Goal: Task Accomplishment & Management: Use online tool/utility

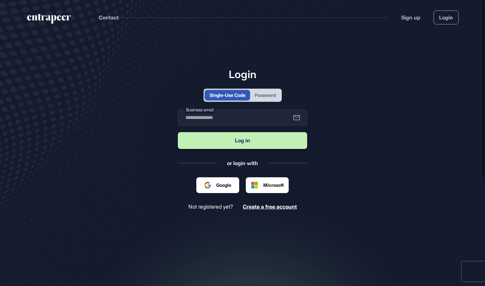
scroll to position [0, 0]
click at [265, 96] on div "Password" at bounding box center [264, 95] width 21 height 7
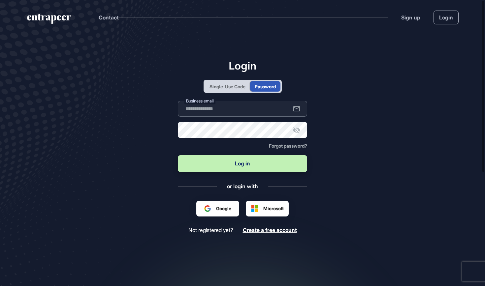
type input "**********"
click at [249, 164] on button "Log in" at bounding box center [242, 163] width 129 height 17
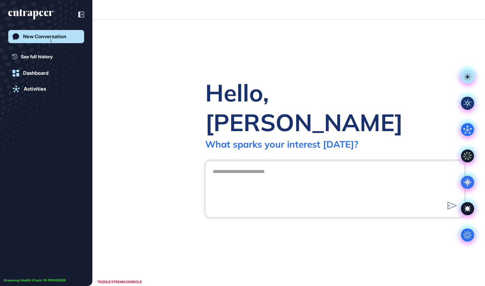
scroll to position [0, 0]
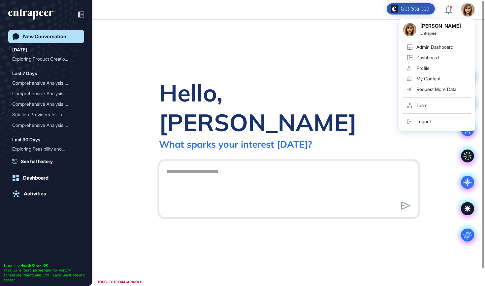
click at [437, 48] on div "Admin Dashboard" at bounding box center [434, 47] width 37 height 5
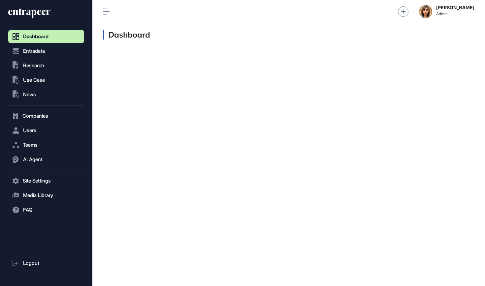
scroll to position [0, 0]
click at [41, 127] on button "Users" at bounding box center [46, 130] width 76 height 13
click at [39, 143] on span "User List" at bounding box center [30, 144] width 18 height 5
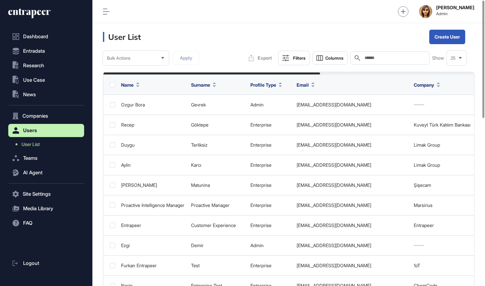
click at [369, 58] on input "text" at bounding box center [394, 57] width 61 height 5
type input "****"
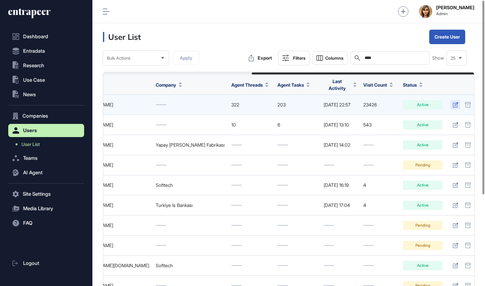
scroll to position [0, 247]
click at [453, 102] on icon at bounding box center [456, 104] width 6 height 5
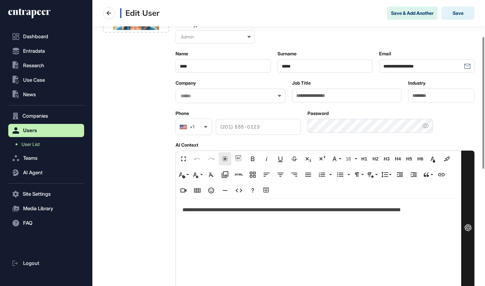
scroll to position [99, 0]
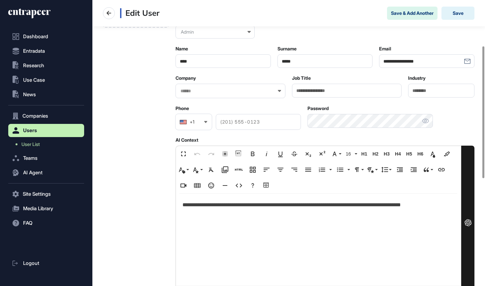
click at [189, 207] on p "**********" at bounding box center [318, 209] width 272 height 18
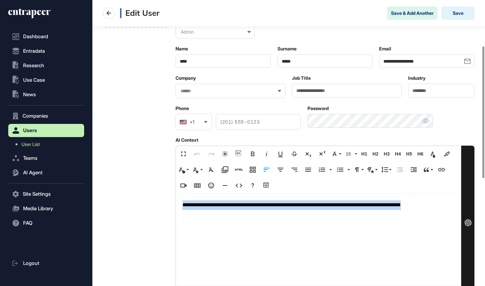
click at [189, 207] on p "**********" at bounding box center [318, 209] width 272 height 18
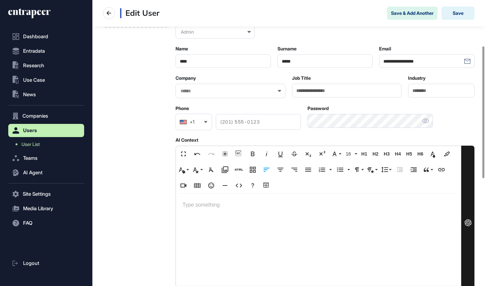
click at [200, 87] on div at bounding box center [230, 91] width 110 height 15
click at [200, 91] on input "text" at bounding box center [226, 91] width 93 height 6
type input "**********"
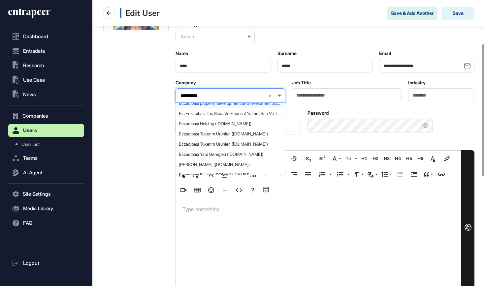
scroll to position [5, 0]
click at [200, 125] on span "Eczacıbaşı Holding (eczacibasi.com.tr)" at bounding box center [230, 123] width 103 height 5
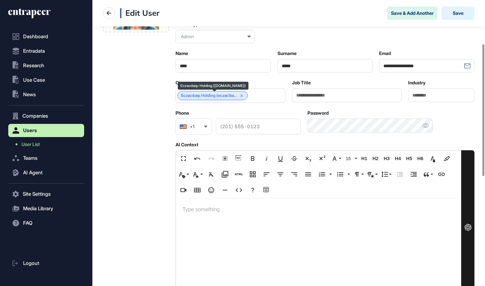
click at [208, 95] on link "Eczacıbaşı Holding (eczaciba..." at bounding box center [209, 95] width 56 height 5
click at [231, 217] on div at bounding box center [318, 244] width 285 height 92
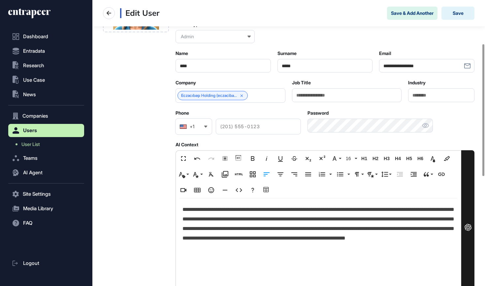
scroll to position [2897, 1]
click at [458, 12] on button "Save" at bounding box center [457, 13] width 33 height 13
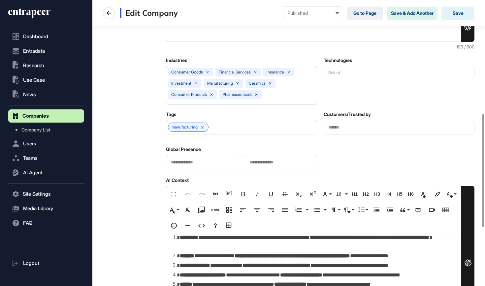
scroll to position [150, 0]
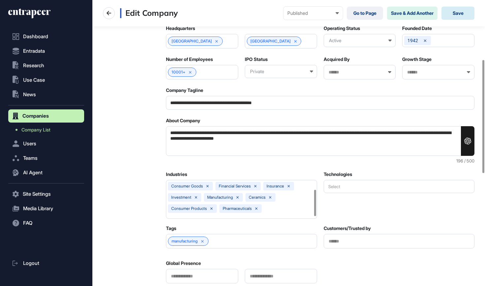
click at [457, 15] on button "Save" at bounding box center [457, 13] width 33 height 13
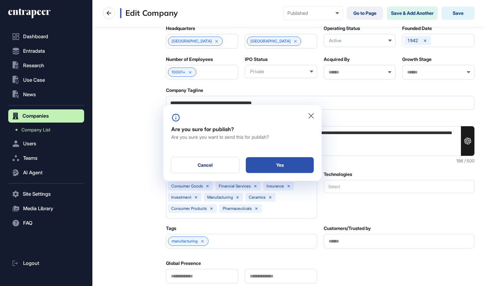
click at [283, 168] on div "Yes" at bounding box center [280, 165] width 68 height 16
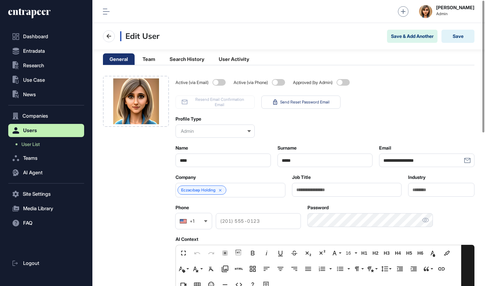
click at [38, 16] on icon at bounding box center [29, 13] width 42 height 11
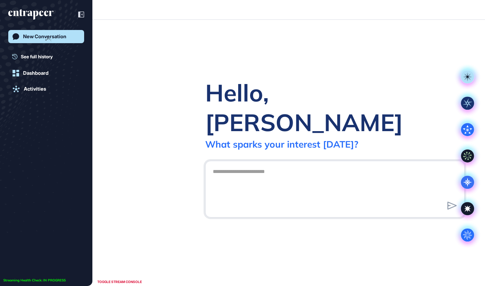
scroll to position [0, 0]
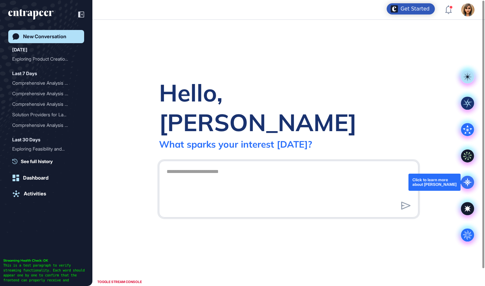
click at [469, 182] on icon at bounding box center [466, 182] width 9 height 9
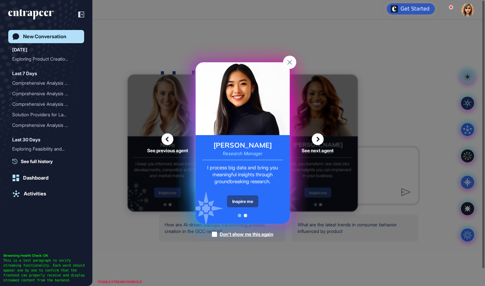
click at [240, 198] on div "Inspire me" at bounding box center [242, 201] width 31 height 12
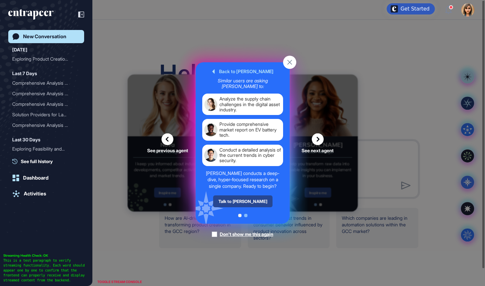
click at [240, 199] on div "Talk to Reese" at bounding box center [242, 201] width 59 height 12
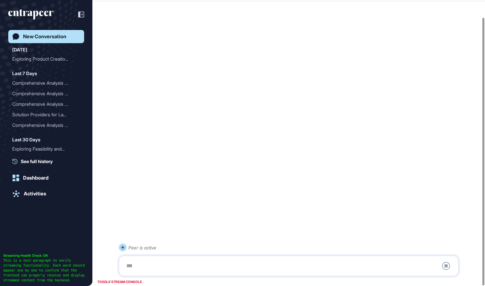
scroll to position [18, 0]
click at [225, 263] on div at bounding box center [288, 265] width 332 height 13
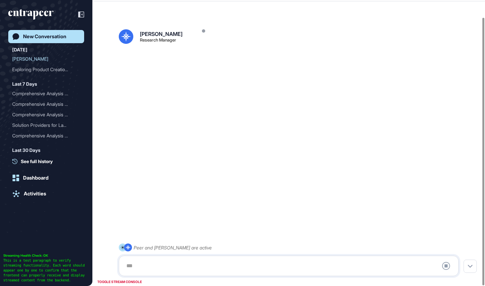
click at [222, 262] on div at bounding box center [288, 265] width 332 height 13
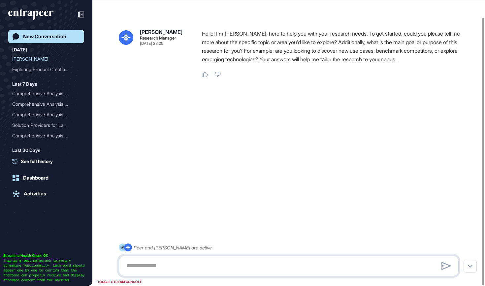
click at [221, 269] on textarea at bounding box center [288, 265] width 332 height 13
paste textarea "**********"
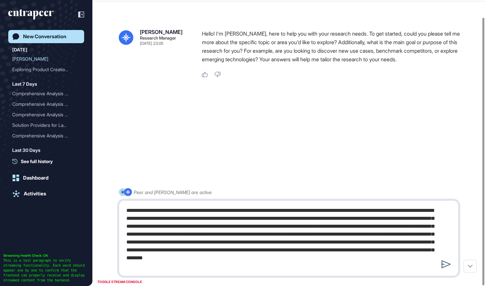
type textarea "**********"
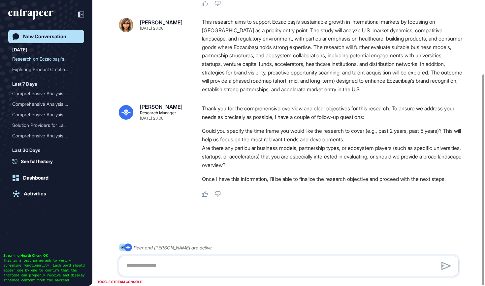
scroll to position [100, 0]
drag, startPoint x: 202, startPoint y: 167, endPoint x: 291, endPoint y: 166, distance: 89.0
click at [291, 166] on li "Are there any particular business models, partnership types, or ecosystem playe…" at bounding box center [333, 157] width 262 height 26
copy li "provide a broad landscape overview"
click at [205, 271] on textarea at bounding box center [288, 265] width 332 height 13
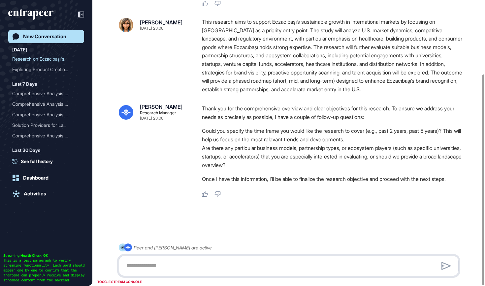
paste textarea "**********"
type textarea "**********"
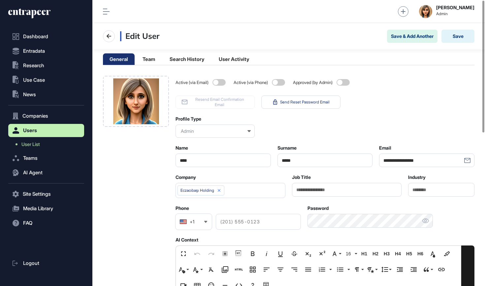
scroll to position [0, 0]
click at [36, 15] on icon at bounding box center [29, 13] width 42 height 11
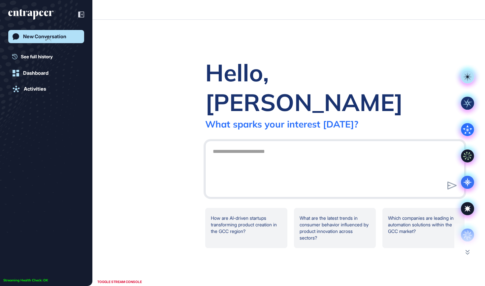
scroll to position [0, 0]
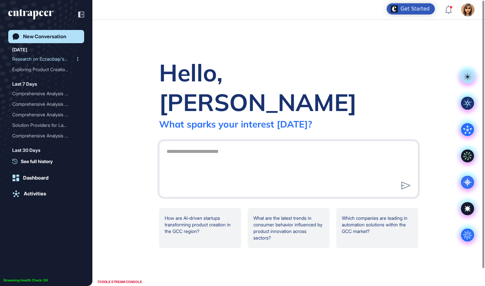
click at [33, 59] on div "Research on Eczacıbaşı's ..." at bounding box center [43, 59] width 63 height 11
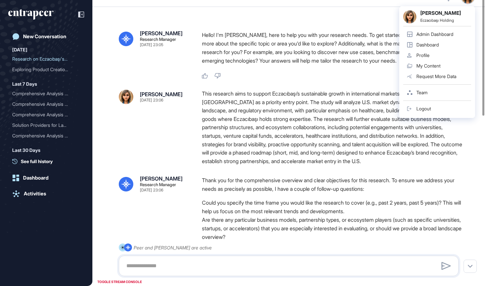
type input "**********"
type input "*"
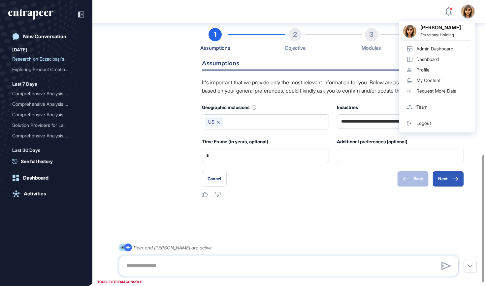
scroll to position [348, 0]
click at [335, 216] on div at bounding box center [289, 221] width 340 height 26
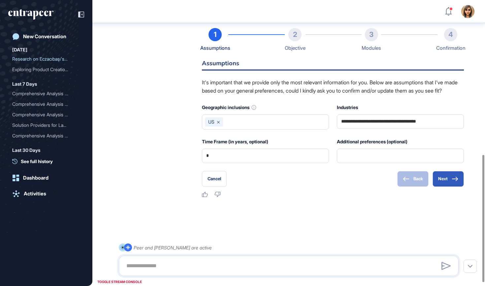
click at [366, 95] on p "It's important that we provide only the most relevant information for you. Belo…" at bounding box center [333, 86] width 262 height 17
click at [448, 182] on button "Next" at bounding box center [447, 179] width 31 height 16
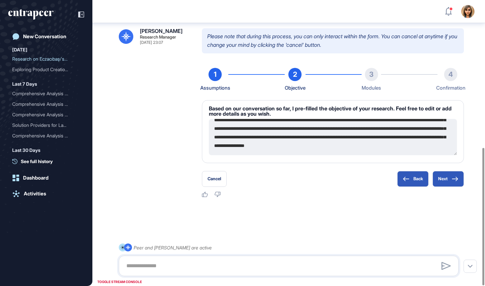
scroll to position [51, 0]
click at [452, 179] on icon at bounding box center [455, 179] width 6 height 4
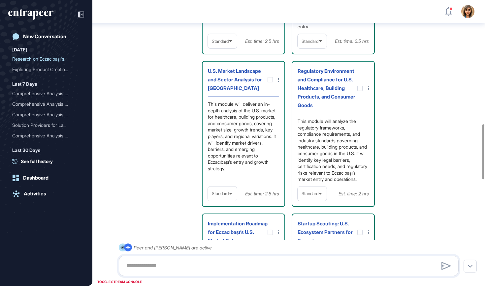
scroll to position [643, 0]
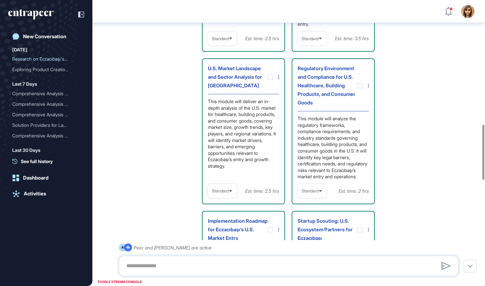
click at [228, 193] on span "Standard" at bounding box center [220, 191] width 17 height 5
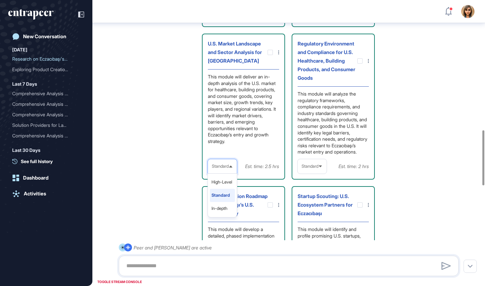
scroll to position [672, 0]
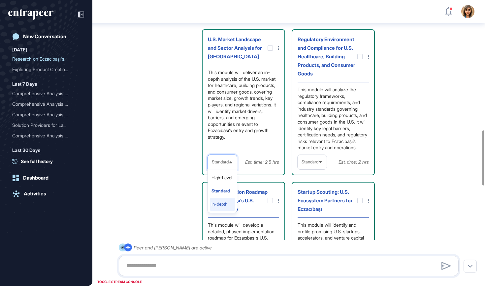
click at [229, 211] on li "In-depth" at bounding box center [222, 204] width 25 height 13
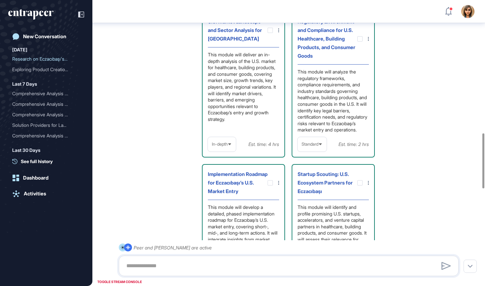
scroll to position [690, 0]
click at [318, 147] on span "Standard" at bounding box center [309, 144] width 17 height 5
click at [316, 193] on li "In-depth" at bounding box center [311, 186] width 25 height 13
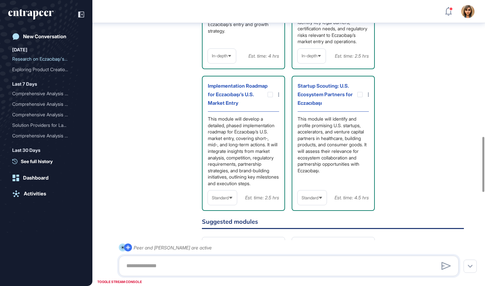
scroll to position [799, 0]
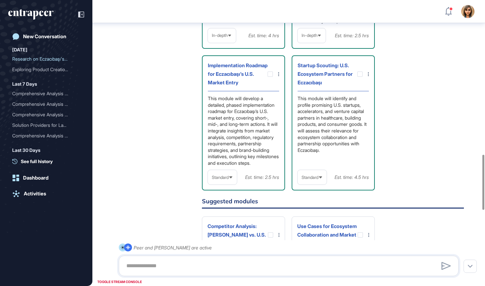
click at [220, 180] on span "Standard" at bounding box center [220, 177] width 17 height 5
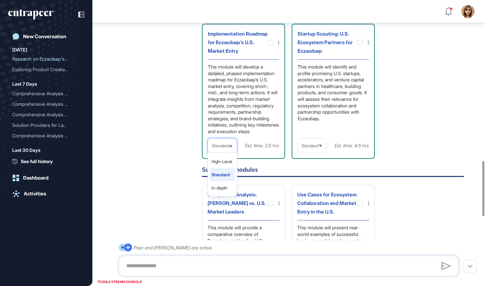
scroll to position [831, 0]
click at [220, 194] on li "In-depth" at bounding box center [222, 187] width 25 height 13
click at [304, 148] on span "Standard" at bounding box center [309, 145] width 17 height 5
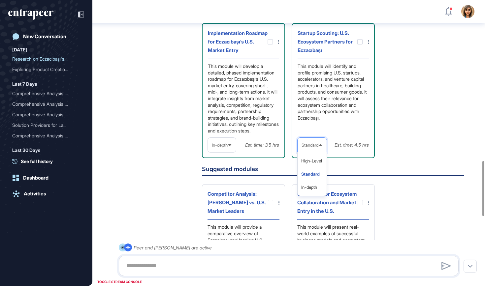
click at [312, 194] on li "In-depth" at bounding box center [311, 187] width 25 height 13
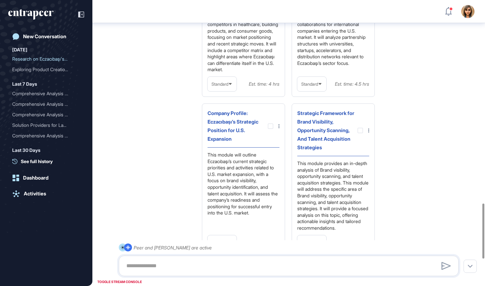
scroll to position [1059, 0]
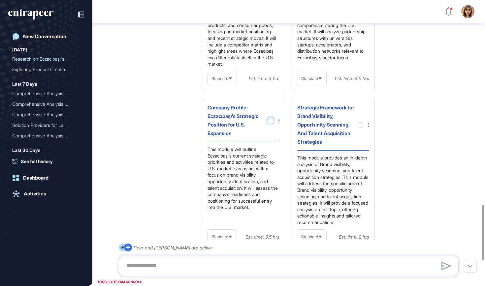
click at [270, 123] on div at bounding box center [270, 120] width 5 height 5
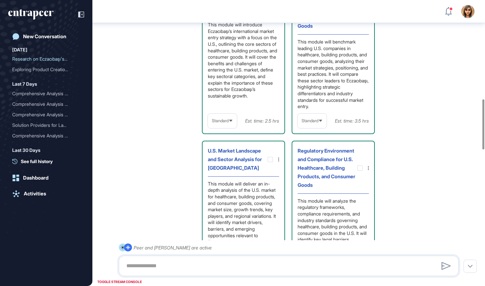
scroll to position [560, 0]
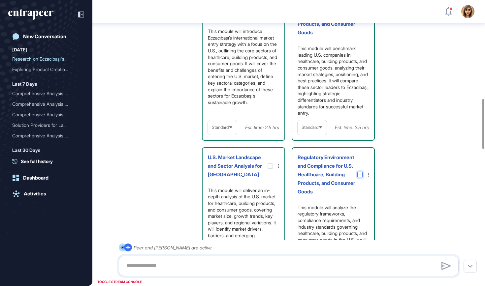
click at [0, 0] on icon at bounding box center [0, 0] width 0 height 0
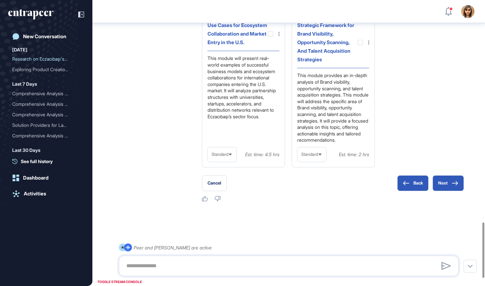
scroll to position [1145, 0]
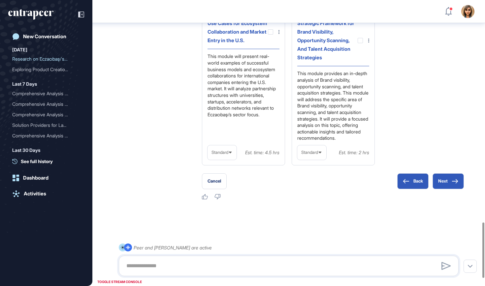
click at [322, 155] on icon at bounding box center [320, 153] width 4 height 4
click at [313, 201] on li "In-depth" at bounding box center [311, 194] width 25 height 13
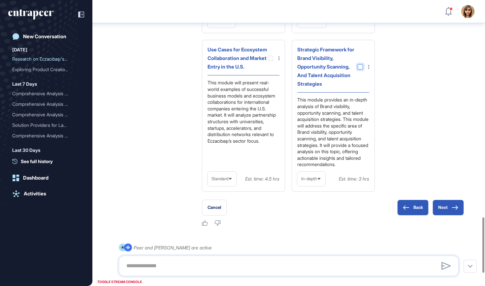
click at [361, 70] on div at bounding box center [359, 66] width 5 height 5
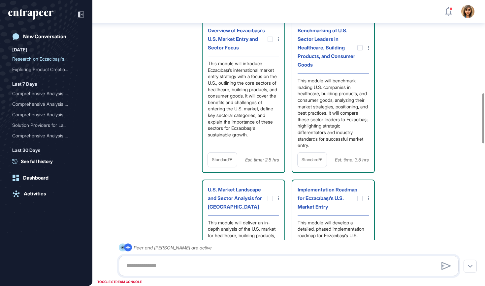
scroll to position [528, 0]
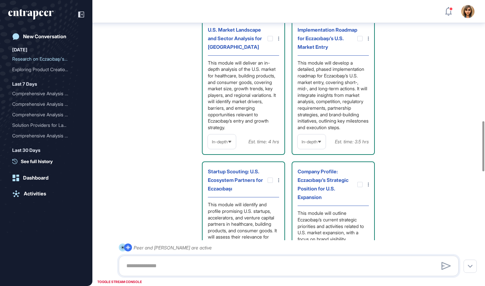
click at [352, 131] on div "This module will develop a detailed, phased implementation roadmap for Eczacıba…" at bounding box center [332, 95] width 71 height 71
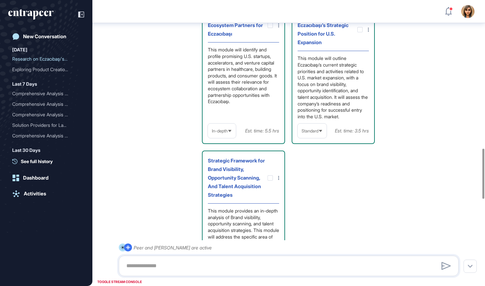
scroll to position [845, 0]
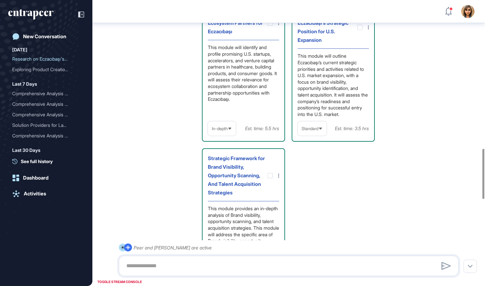
click at [229, 135] on div "In-depth" at bounding box center [222, 128] width 28 height 13
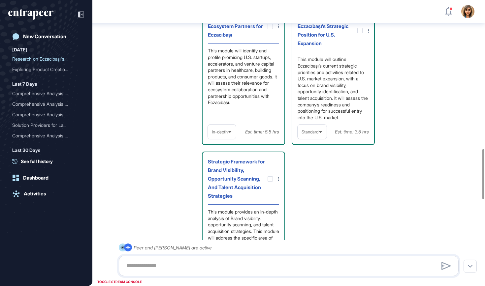
scroll to position [835, 0]
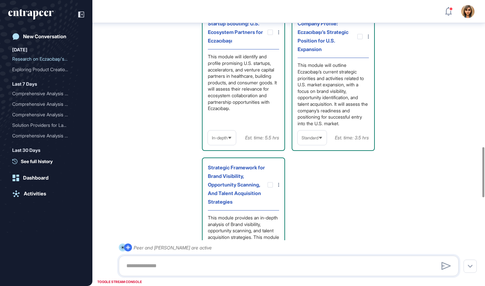
click at [222, 144] on div "In-depth" at bounding box center [222, 138] width 28 height 13
click at [223, 173] on li "Standard" at bounding box center [222, 166] width 24 height 13
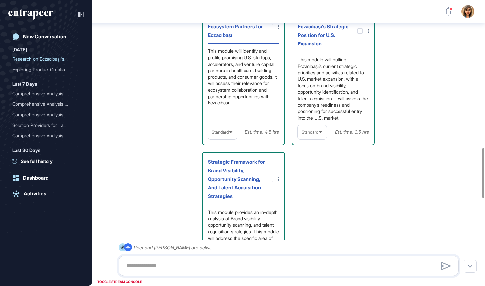
scroll to position [843, 0]
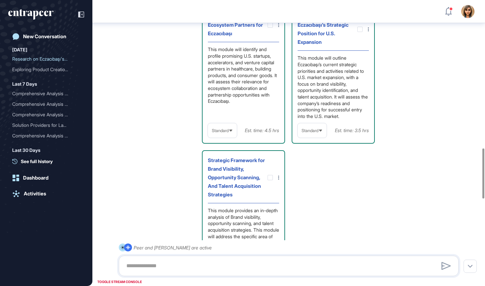
click at [319, 138] on div "Standard" at bounding box center [311, 130] width 29 height 15
click at [316, 179] on li "In-depth" at bounding box center [311, 172] width 25 height 13
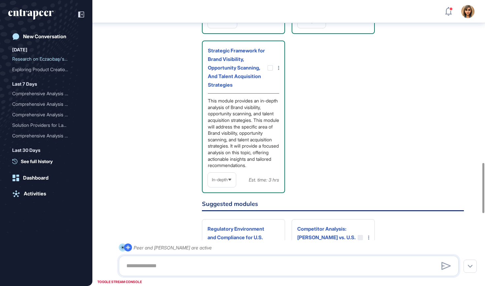
scroll to position [966, 0]
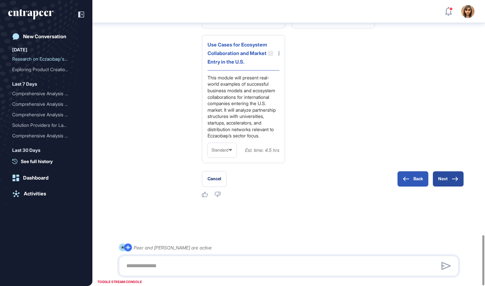
click at [444, 178] on button "Next" at bounding box center [447, 179] width 31 height 16
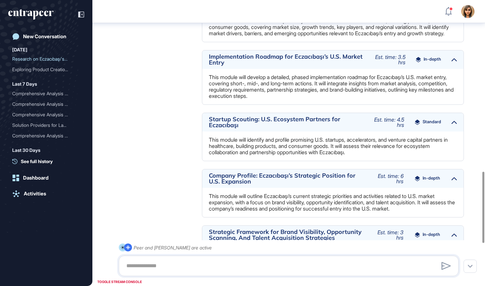
scroll to position [771, 0]
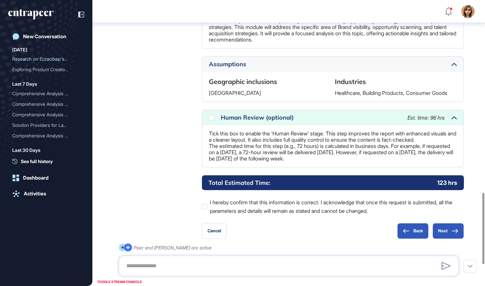
click at [263, 154] on div "Tick this box to enable the 'Human Review' stage. This step improves the report…" at bounding box center [332, 146] width 261 height 42
click at [251, 121] on div "Human Review (optional)" at bounding box center [311, 118] width 180 height 6
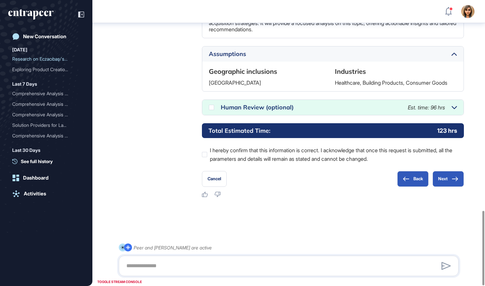
scroll to position [808, 0]
click at [211, 106] on div at bounding box center [211, 107] width 5 height 5
click at [450, 180] on button "Next" at bounding box center [447, 179] width 31 height 16
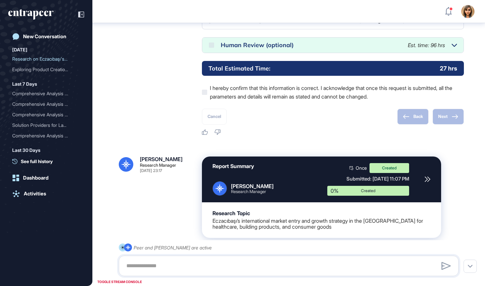
scroll to position [880, 0]
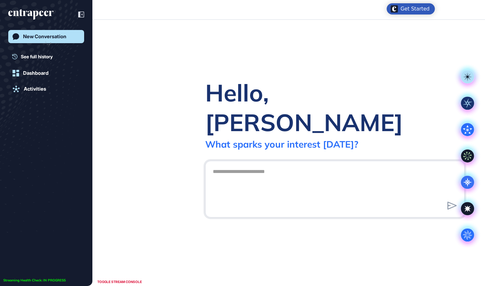
scroll to position [0, 0]
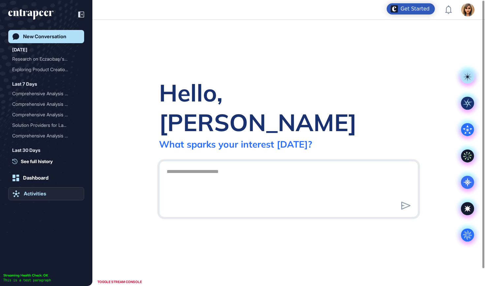
click at [40, 194] on div "Activities" at bounding box center [35, 194] width 22 height 6
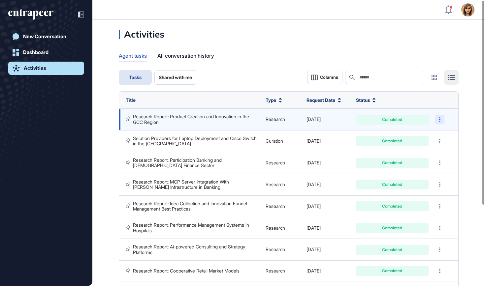
click at [441, 116] on div at bounding box center [439, 119] width 9 height 9
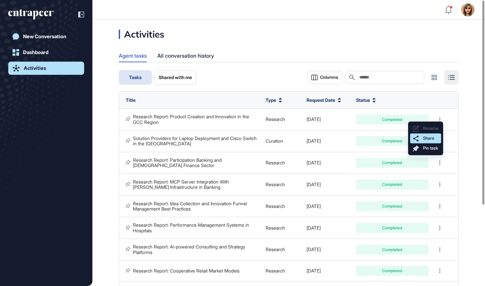
click at [425, 141] on span "Share" at bounding box center [428, 138] width 11 height 5
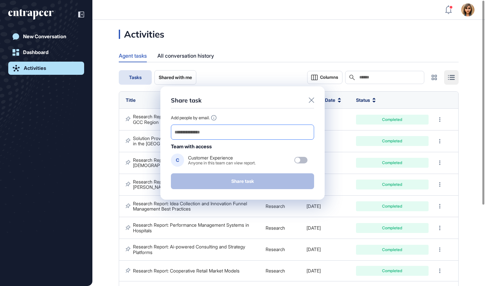
click at [284, 136] on input "email" at bounding box center [242, 132] width 137 height 9
paste input "**********"
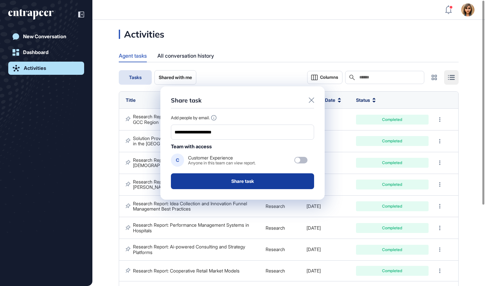
type input "**********"
click at [261, 177] on button "Share task" at bounding box center [242, 181] width 143 height 16
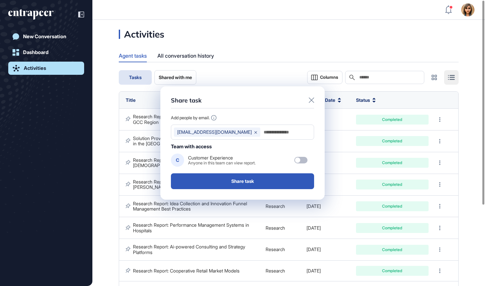
click at [313, 98] on icon at bounding box center [311, 100] width 5 height 5
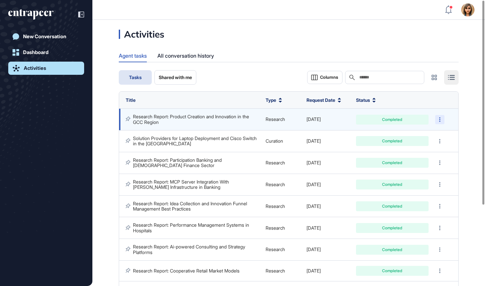
click at [441, 115] on div at bounding box center [439, 119] width 9 height 9
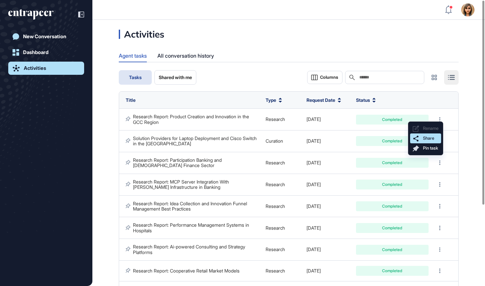
click at [433, 137] on span "Share" at bounding box center [428, 138] width 11 height 5
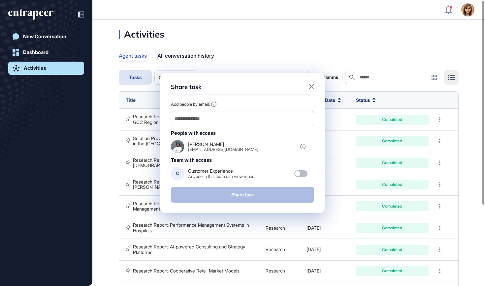
click at [313, 91] on div at bounding box center [311, 87] width 5 height 8
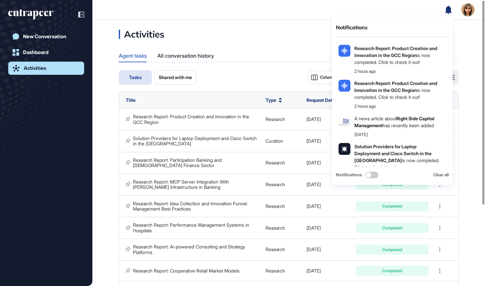
click at [450, 13] on icon at bounding box center [448, 9] width 7 height 9
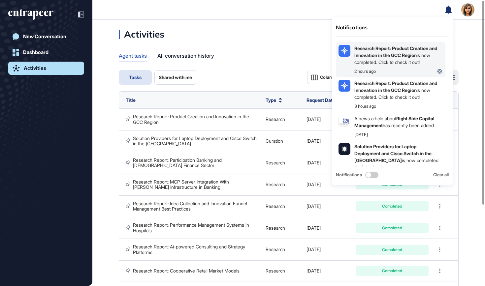
click at [403, 52] on b "Research Report: Product Creation and Innovation in the GCC Region" at bounding box center [395, 51] width 83 height 13
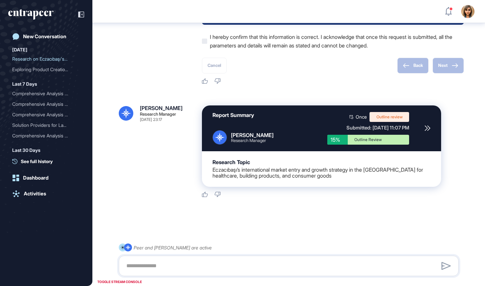
scroll to position [702, 0]
drag, startPoint x: 430, startPoint y: 116, endPoint x: 422, endPoint y: 126, distance: 12.2
click at [422, 126] on html "Admin Dashboard Dashboard Profile My Content Request More Data New Conversation…" at bounding box center [242, 143] width 485 height 286
click at [425, 131] on html "Admin Dashboard Dashboard Profile My Content Request More Data New Conversation…" at bounding box center [242, 143] width 485 height 286
click at [413, 128] on html "Admin Dashboard Dashboard Profile My Content Request More Data New Conversation…" at bounding box center [242, 143] width 485 height 286
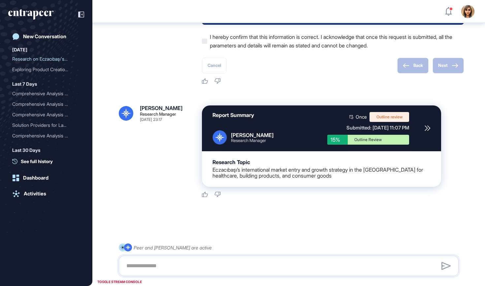
click at [413, 128] on html "Admin Dashboard Dashboard Profile My Content Request More Data New Conversation…" at bounding box center [242, 143] width 485 height 286
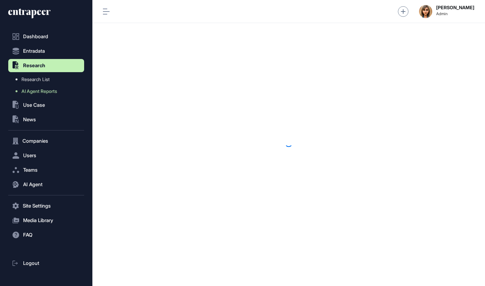
scroll to position [0, 0]
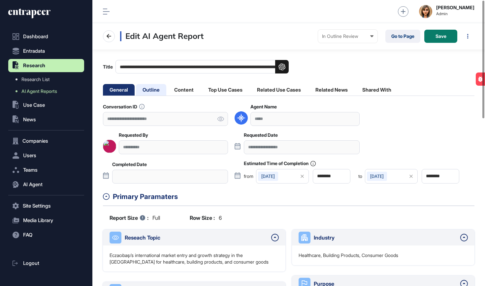
click at [158, 87] on li "Outline" at bounding box center [151, 90] width 30 height 12
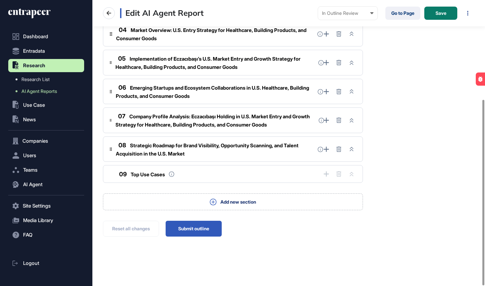
scroll to position [153, 0]
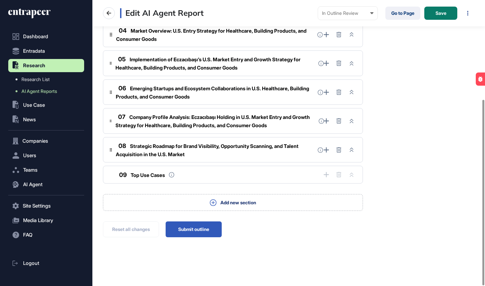
click at [202, 237] on div "**********" at bounding box center [288, 78] width 392 height 417
click at [202, 231] on button "Submit outline" at bounding box center [193, 230] width 56 height 16
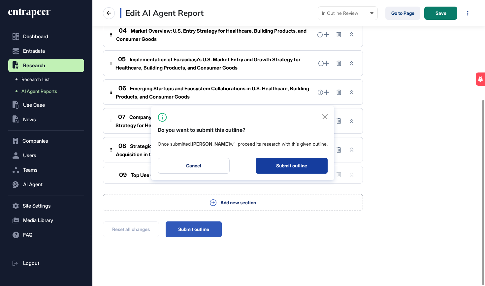
click at [298, 169] on button "Submit outline" at bounding box center [291, 166] width 72 height 16
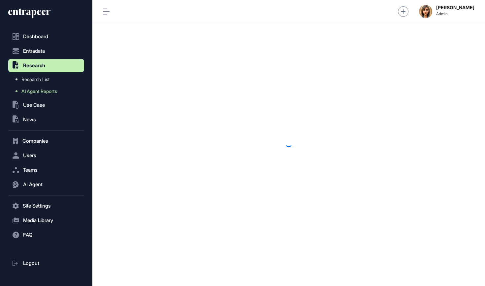
scroll to position [0, 0]
